Goal: Transaction & Acquisition: Download file/media

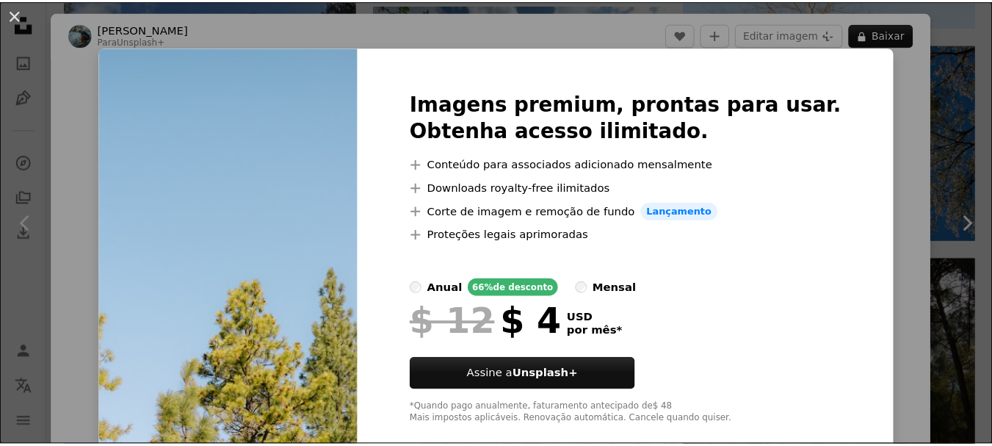
scroll to position [271, 0]
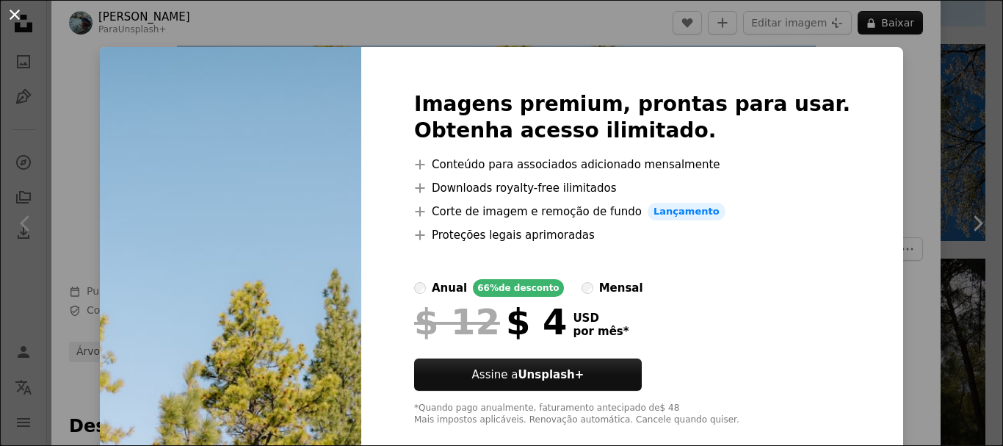
click at [15, 10] on button "An X shape" at bounding box center [15, 15] width 18 height 18
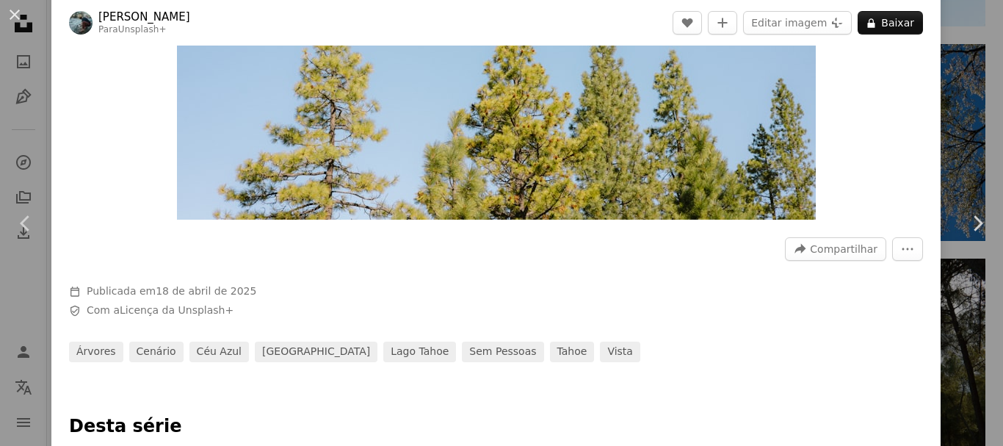
click at [7, 15] on button "An X shape" at bounding box center [15, 15] width 18 height 18
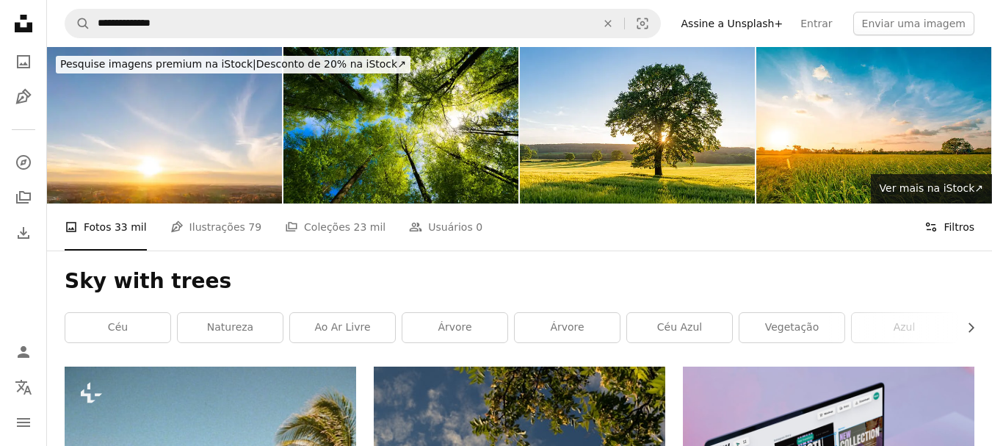
click at [953, 228] on button "Filters Filtros" at bounding box center [949, 226] width 50 height 47
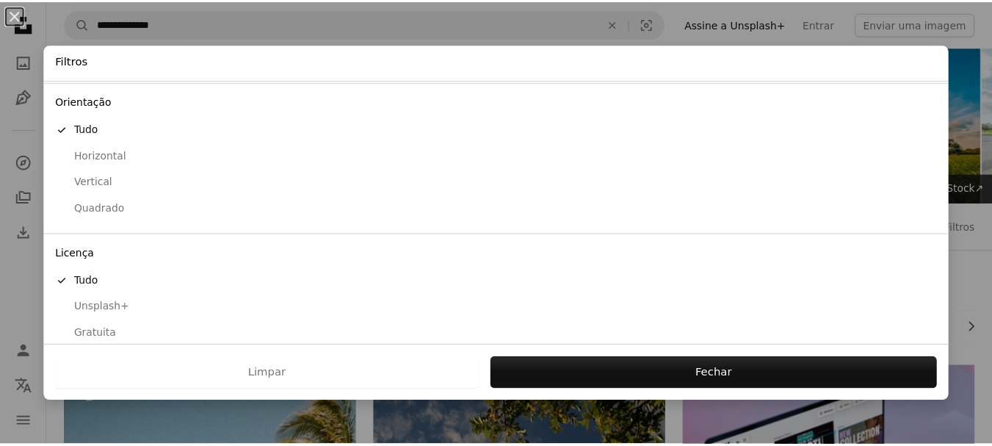
scroll to position [137, 0]
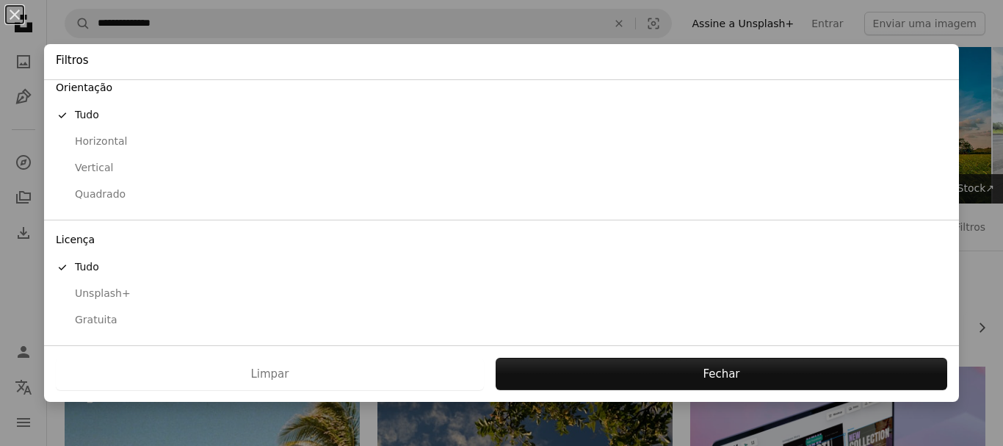
drag, startPoint x: 98, startPoint y: 317, endPoint x: 104, endPoint y: 324, distance: 9.3
click at [98, 317] on div "Gratuita" at bounding box center [501, 320] width 891 height 15
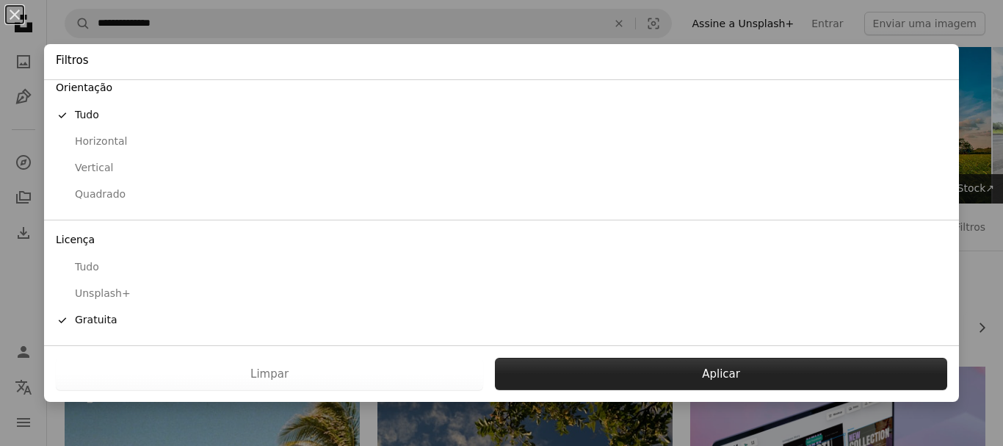
click at [674, 371] on button "Aplicar" at bounding box center [721, 374] width 452 height 32
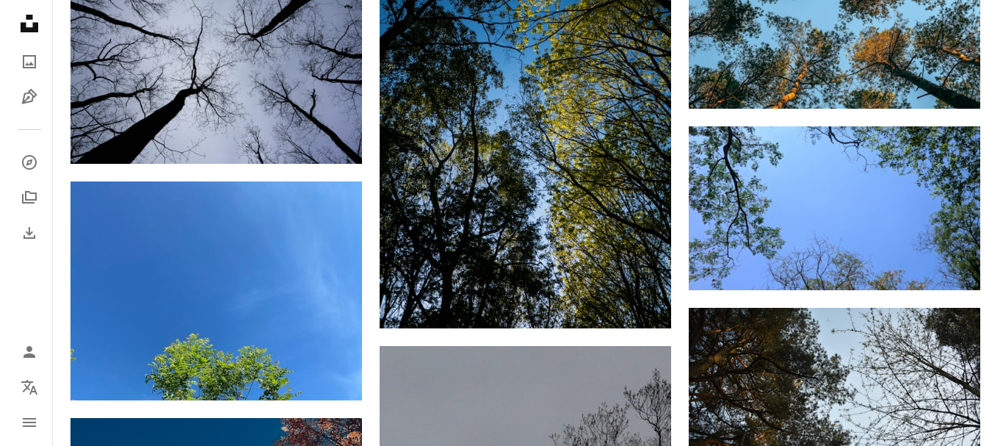
scroll to position [890, 0]
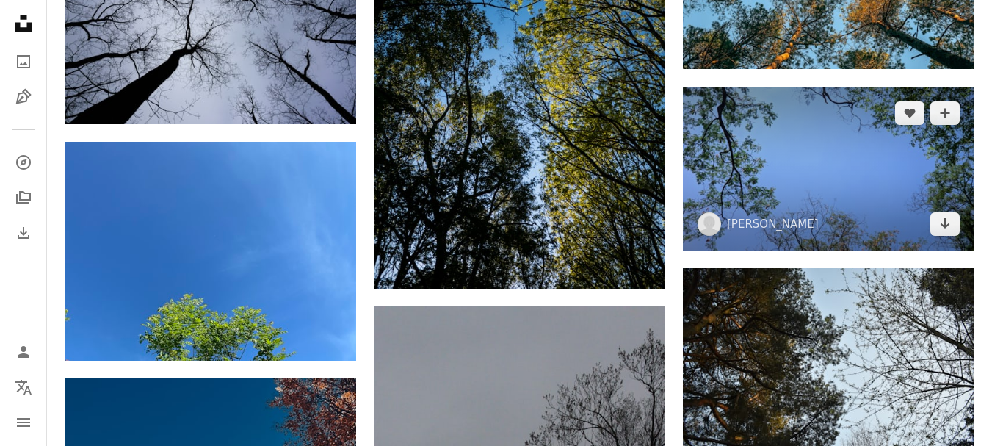
click at [846, 147] on img at bounding box center [828, 169] width 291 height 164
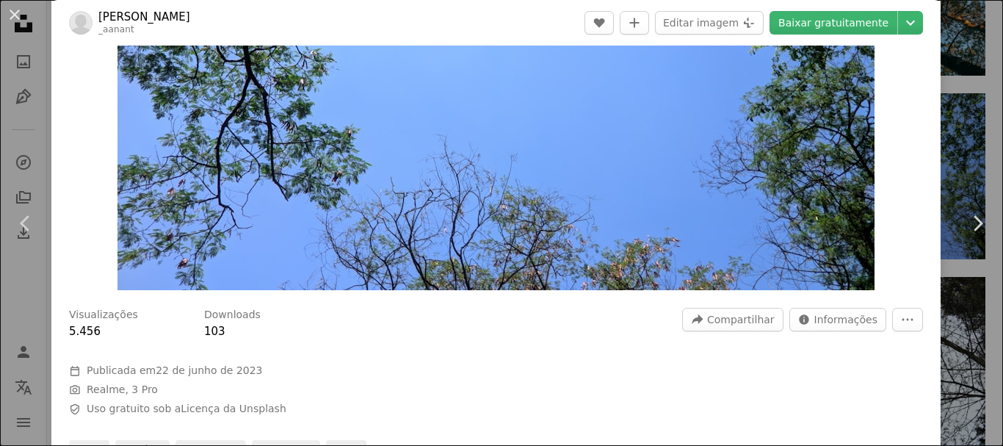
scroll to position [161, 0]
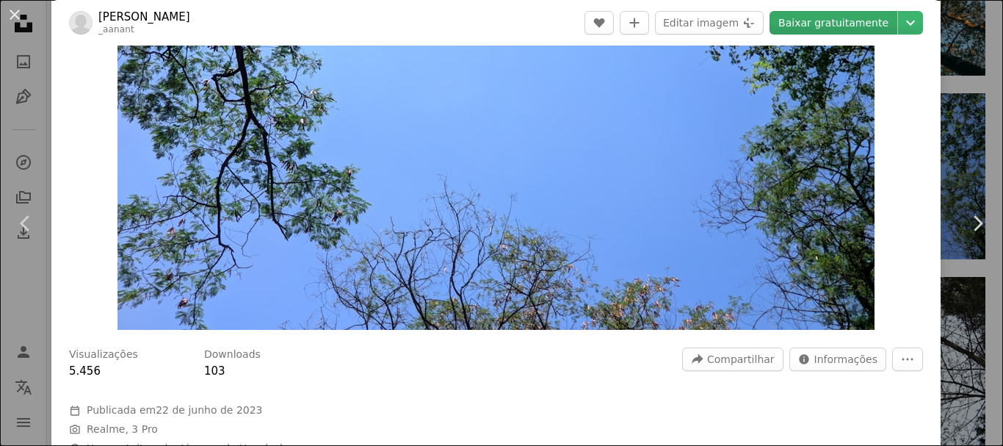
click at [836, 21] on link "Baixar gratuitamente" at bounding box center [833, 22] width 128 height 23
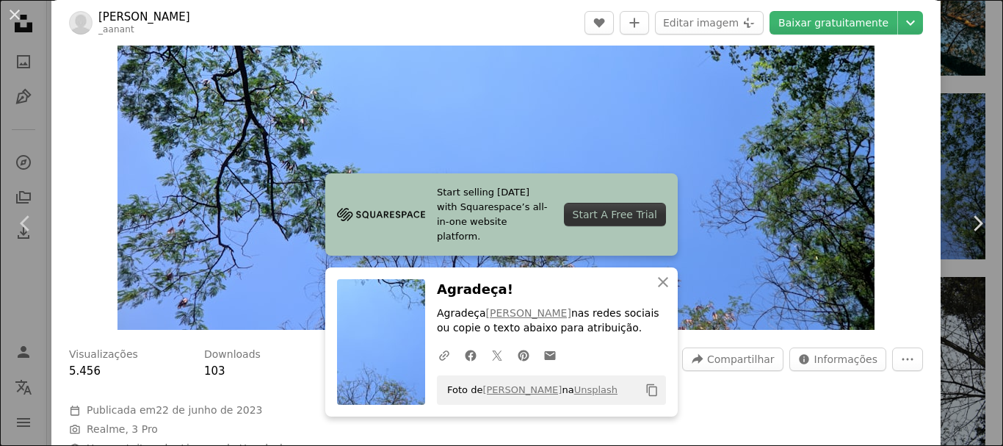
scroll to position [0, 0]
